Goal: Find specific page/section: Find specific page/section

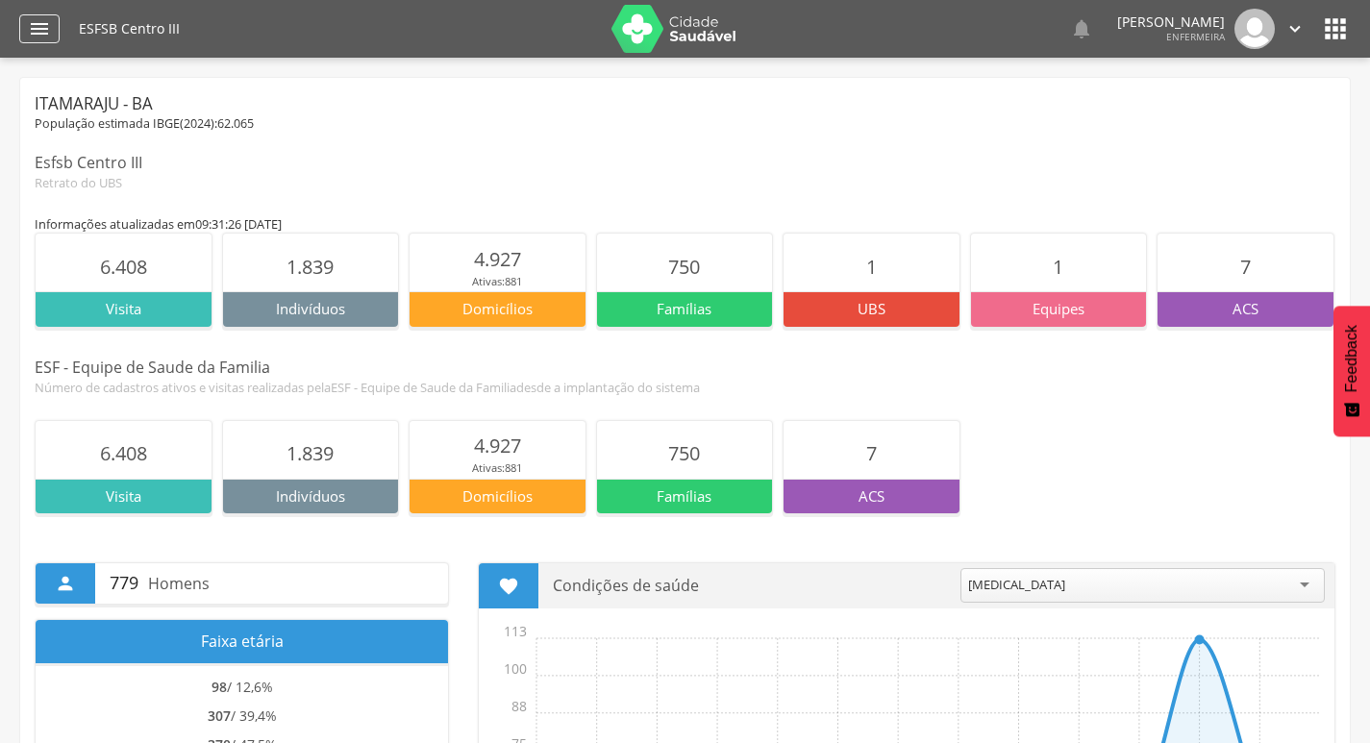
click at [48, 35] on font "" at bounding box center [39, 28] width 23 height 23
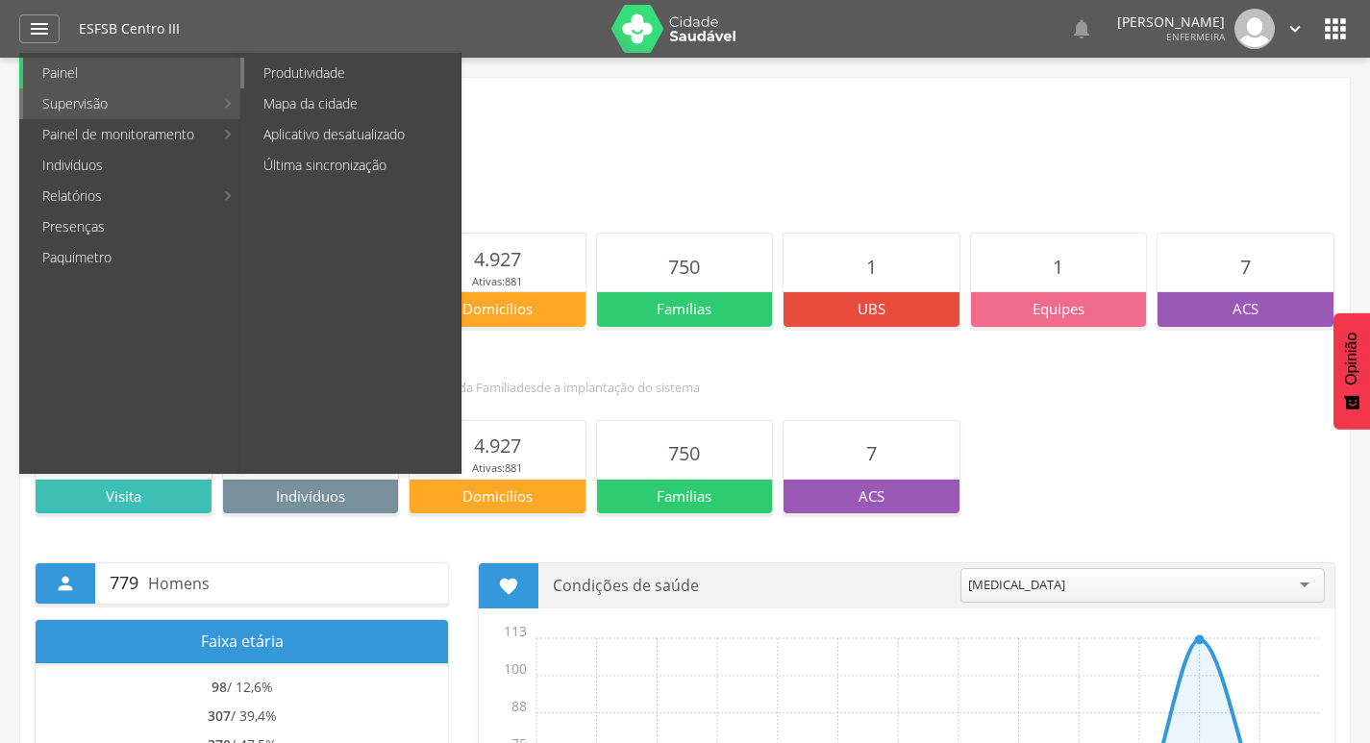
click at [314, 78] on font "Produtividade" at bounding box center [304, 72] width 82 height 18
type input "**********"
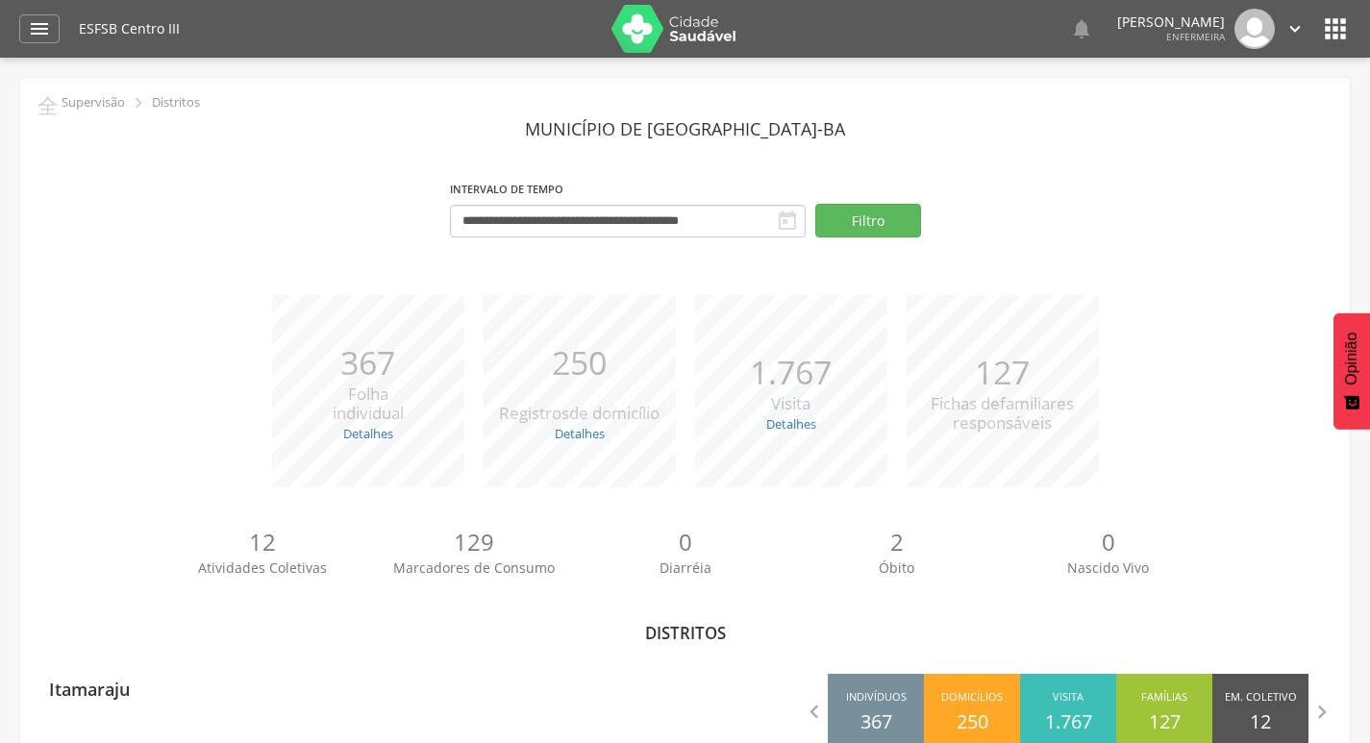
click at [714, 44] on img at bounding box center [673, 29] width 125 height 48
